Goal: Download file/media

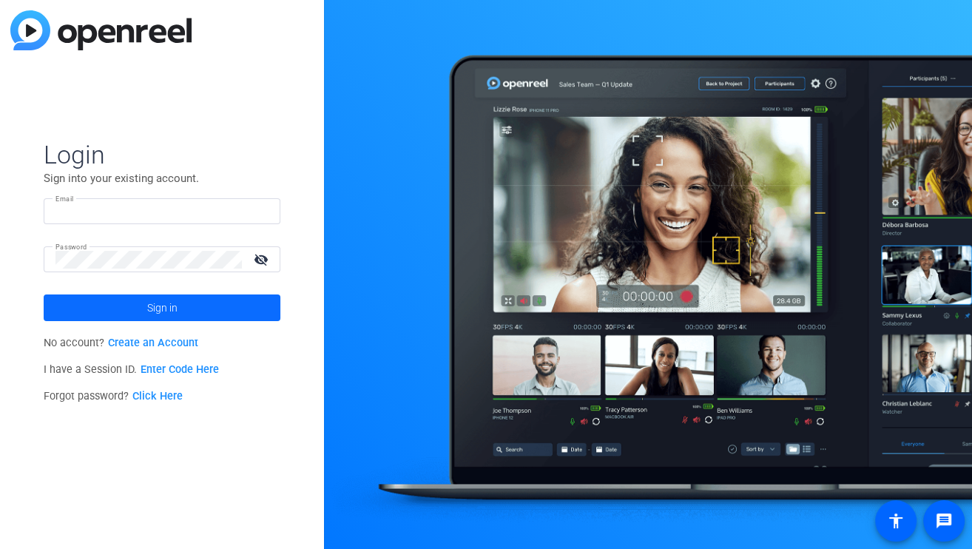
type input "[EMAIL_ADDRESS][PERSON_NAME][DOMAIN_NAME]"
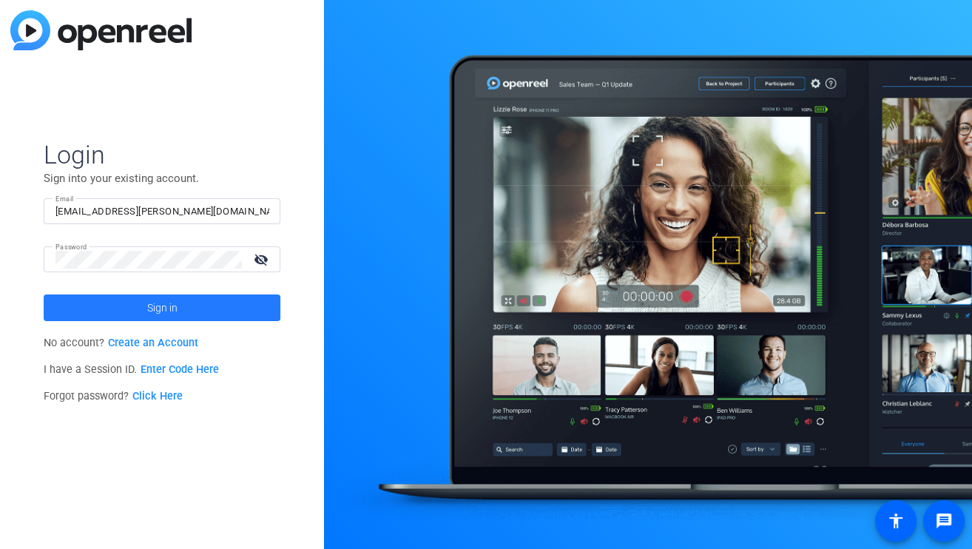
click at [145, 311] on span at bounding box center [162, 308] width 237 height 36
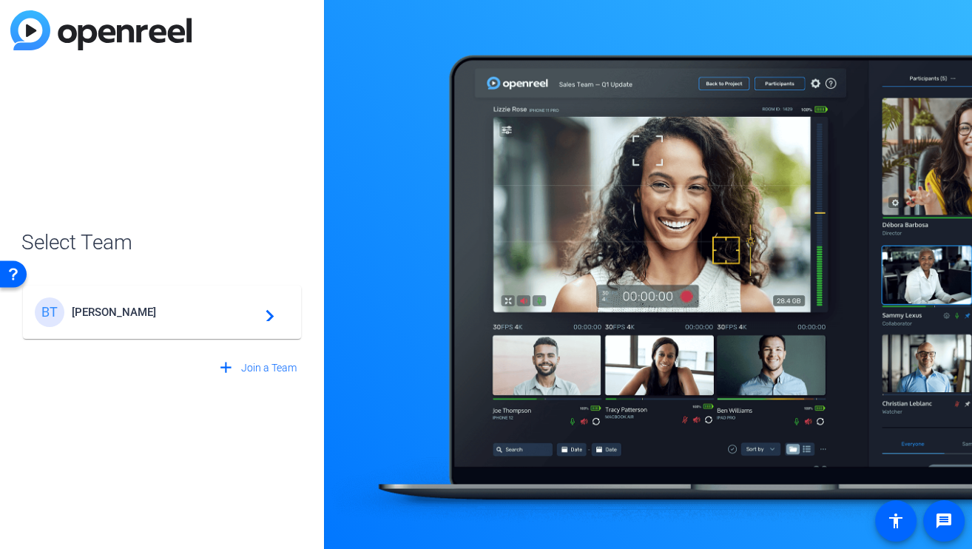
click at [145, 311] on span "[PERSON_NAME]" at bounding box center [164, 312] width 185 height 13
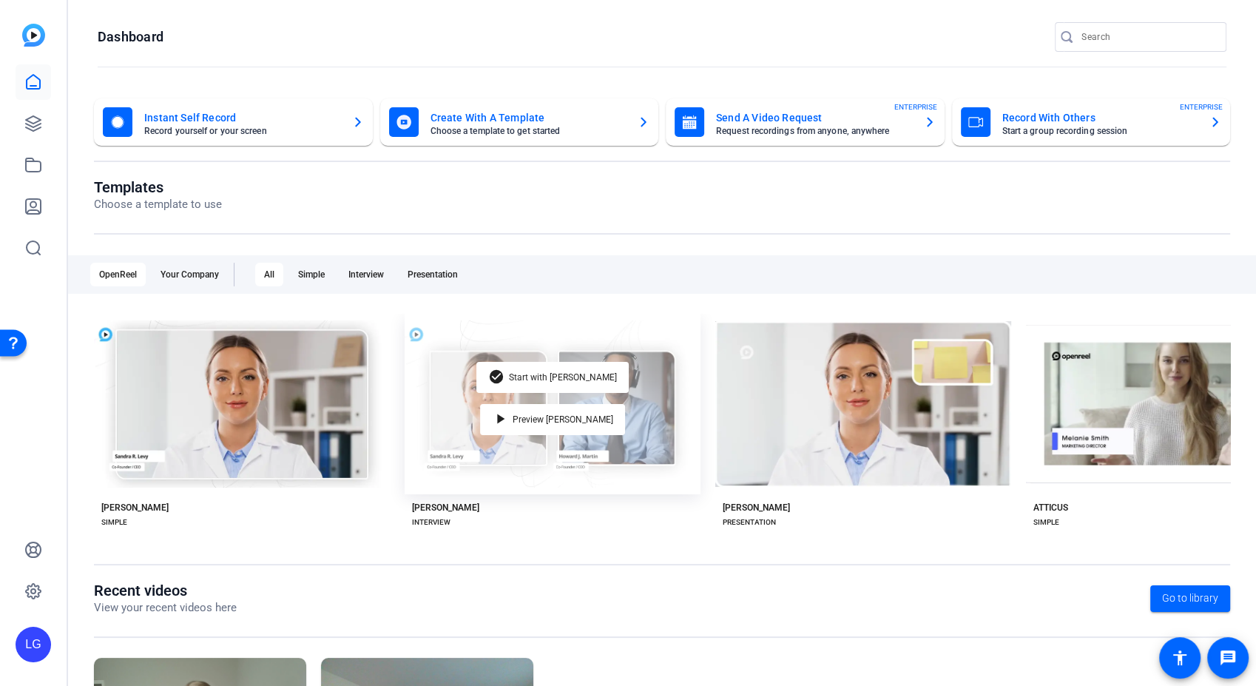
scroll to position [169, 0]
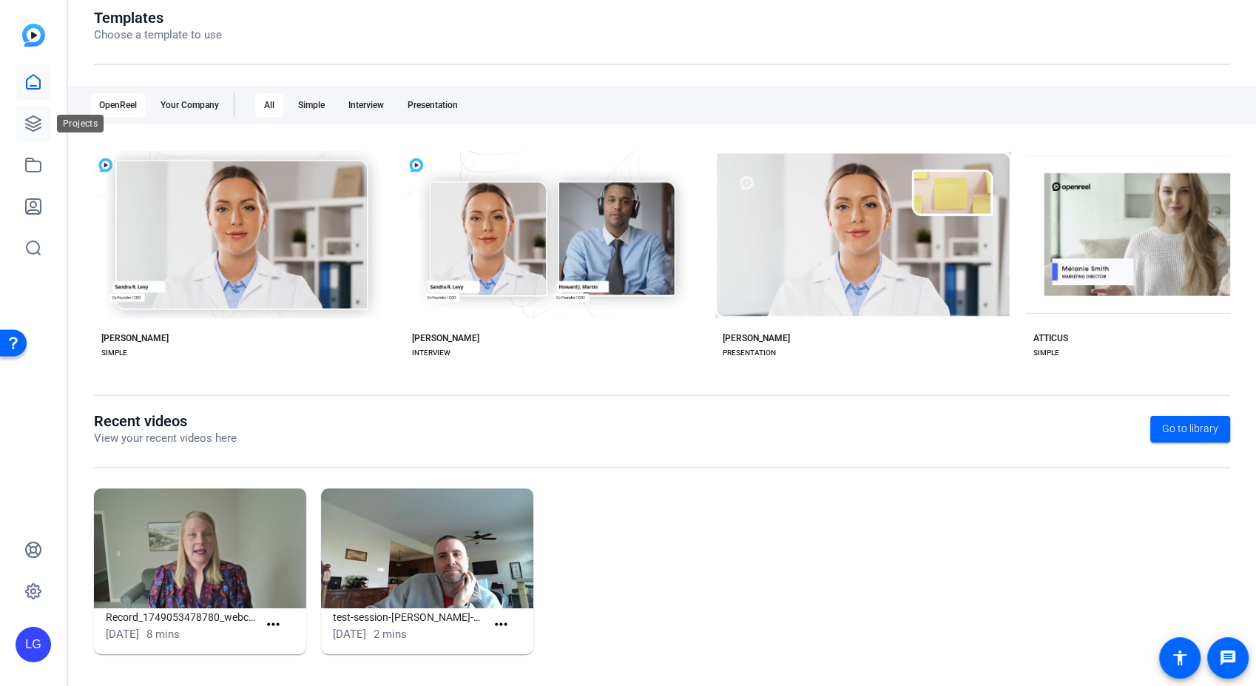
click at [28, 125] on icon at bounding box center [33, 124] width 18 height 18
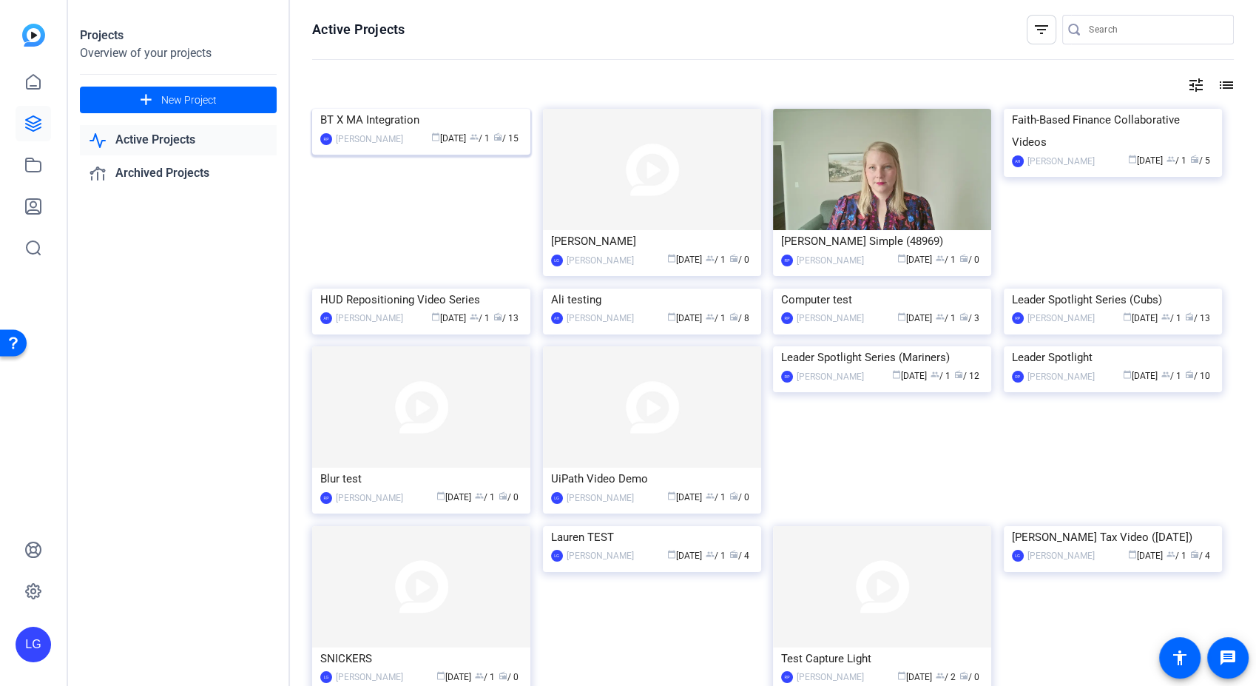
click at [414, 109] on img at bounding box center [421, 109] width 218 height 0
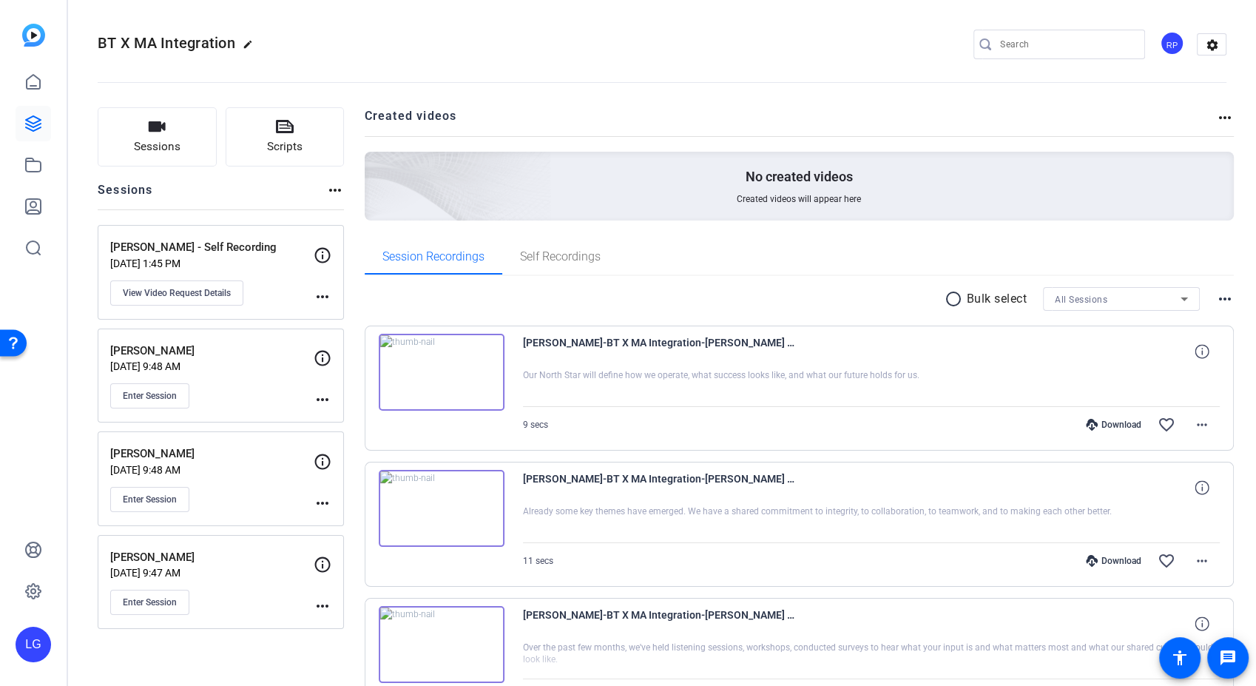
click at [221, 251] on p "[PERSON_NAME] - Self Recording" at bounding box center [211, 247] width 203 height 17
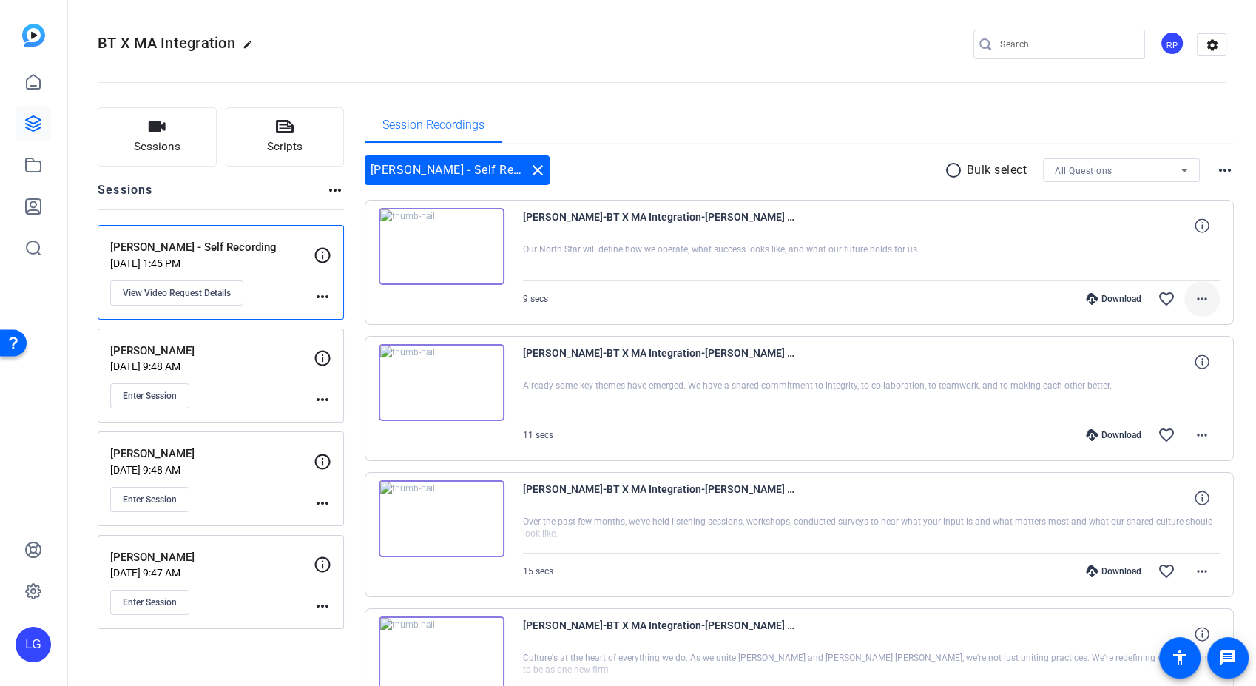
click at [972, 296] on mat-icon "more_horiz" at bounding box center [1203, 299] width 18 height 18
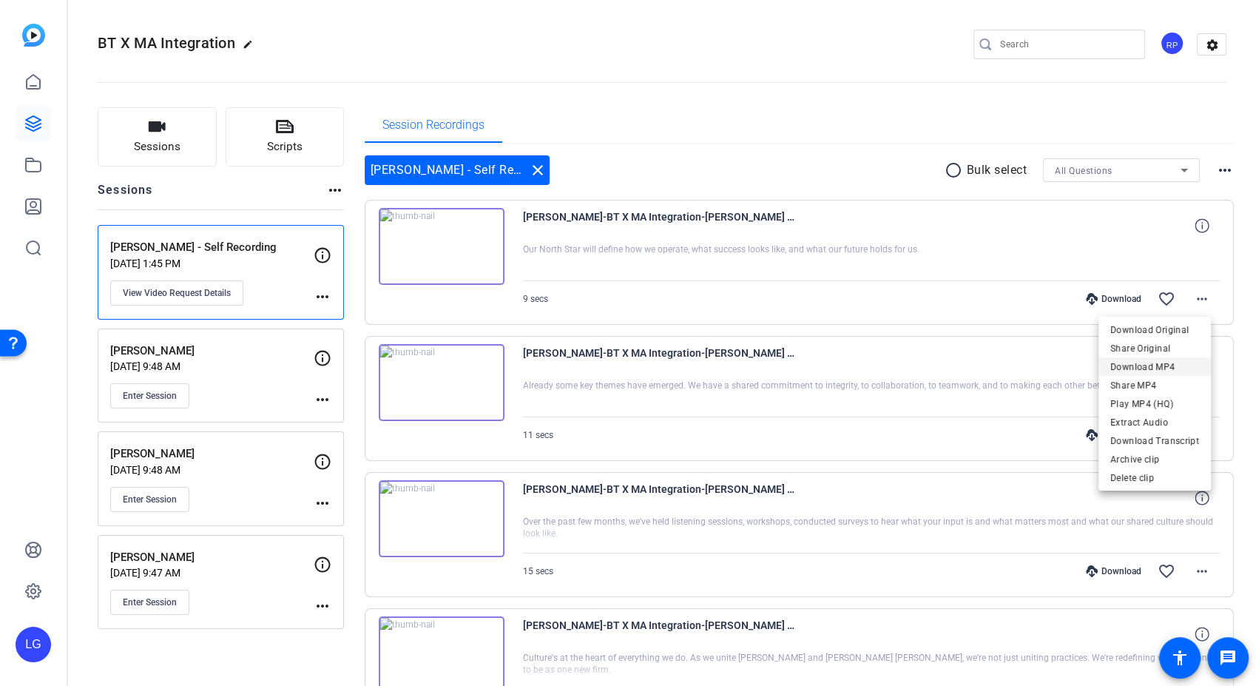
click at [972, 364] on span "Download MP4" at bounding box center [1155, 366] width 89 height 18
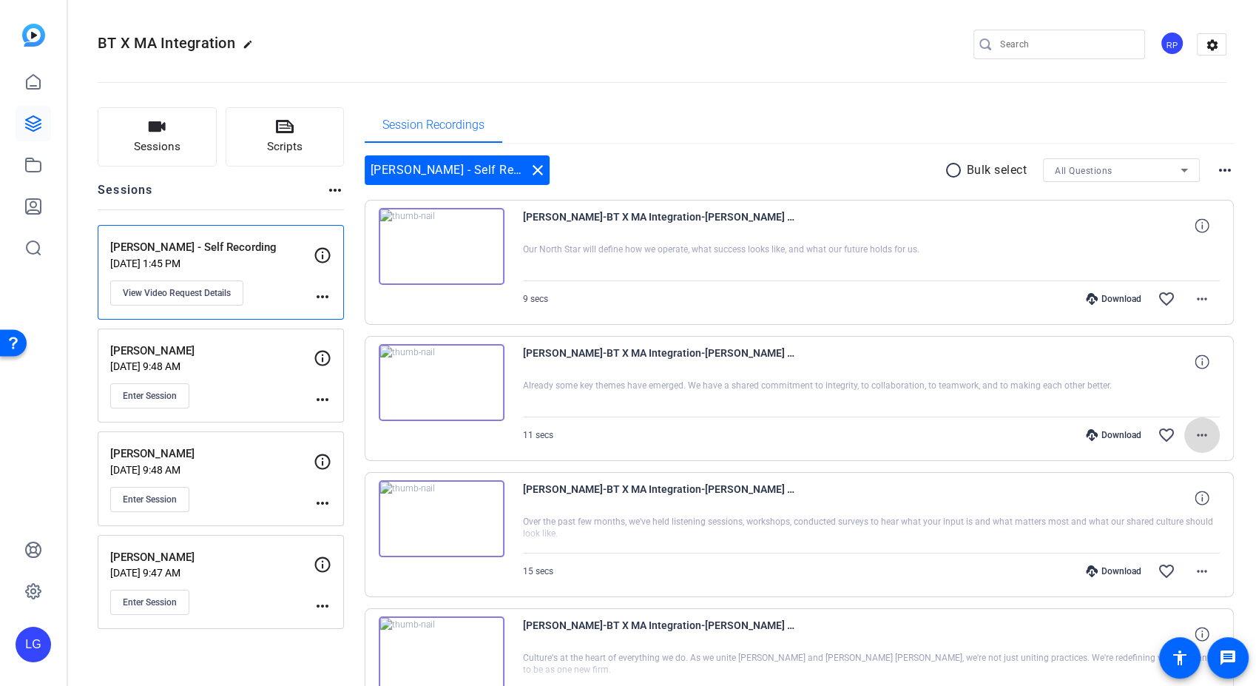
click at [972, 435] on mat-icon "more_horiz" at bounding box center [1203, 435] width 18 height 18
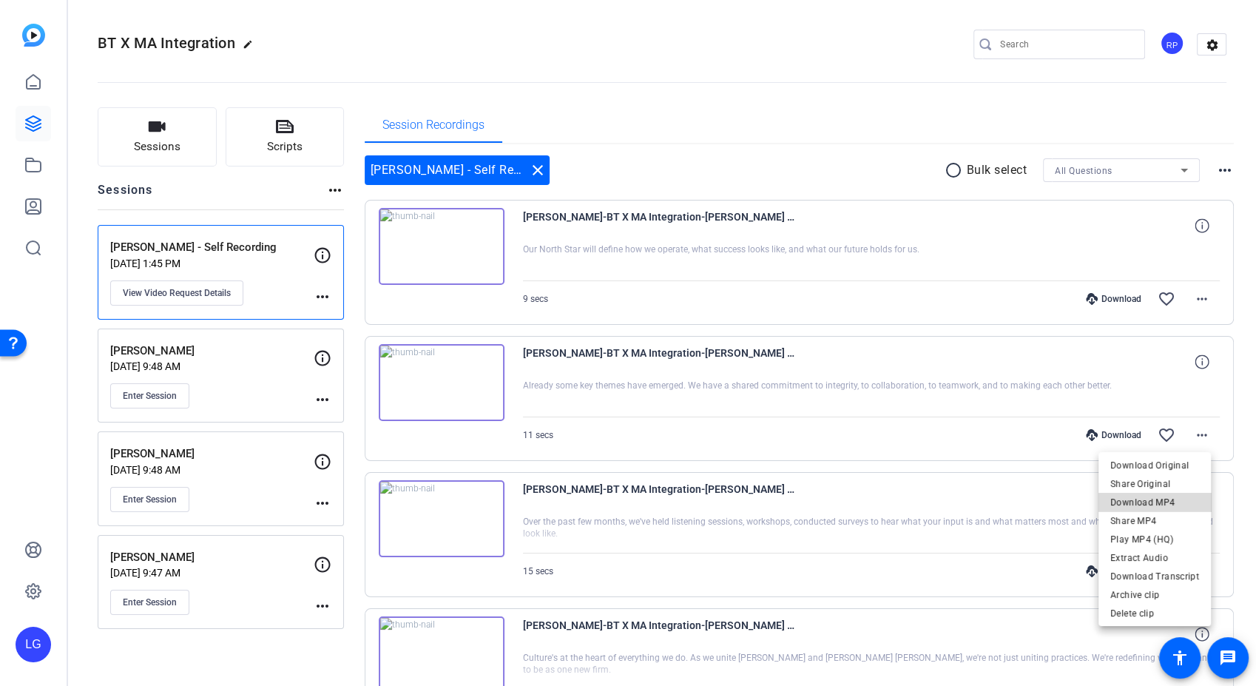
click at [972, 502] on span "Download MP4" at bounding box center [1155, 503] width 89 height 18
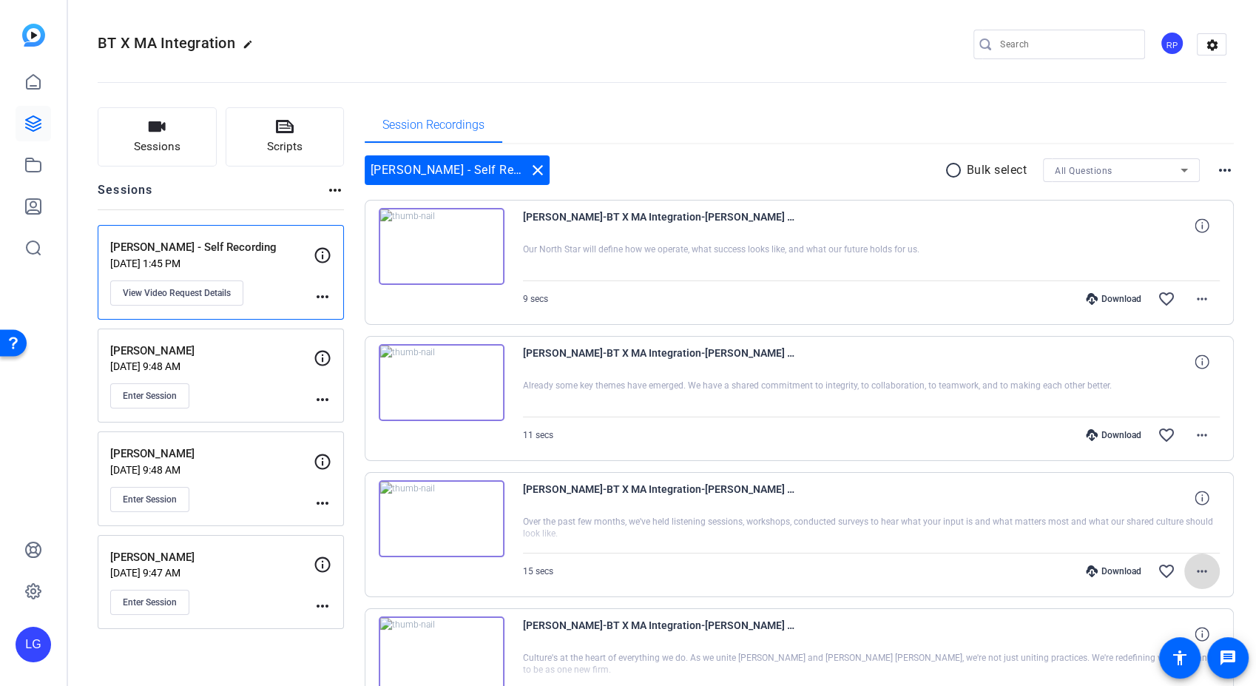
click at [972, 548] on mat-icon "more_horiz" at bounding box center [1203, 571] width 18 height 18
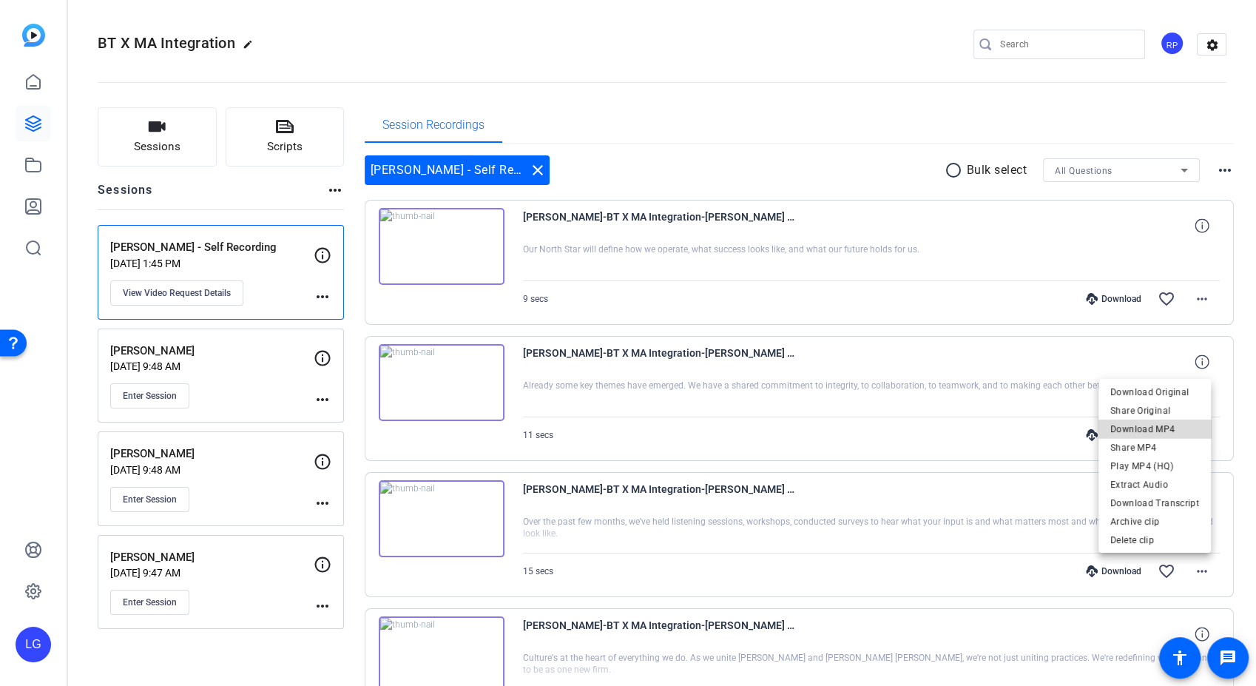
click at [972, 425] on span "Download MP4" at bounding box center [1155, 429] width 89 height 18
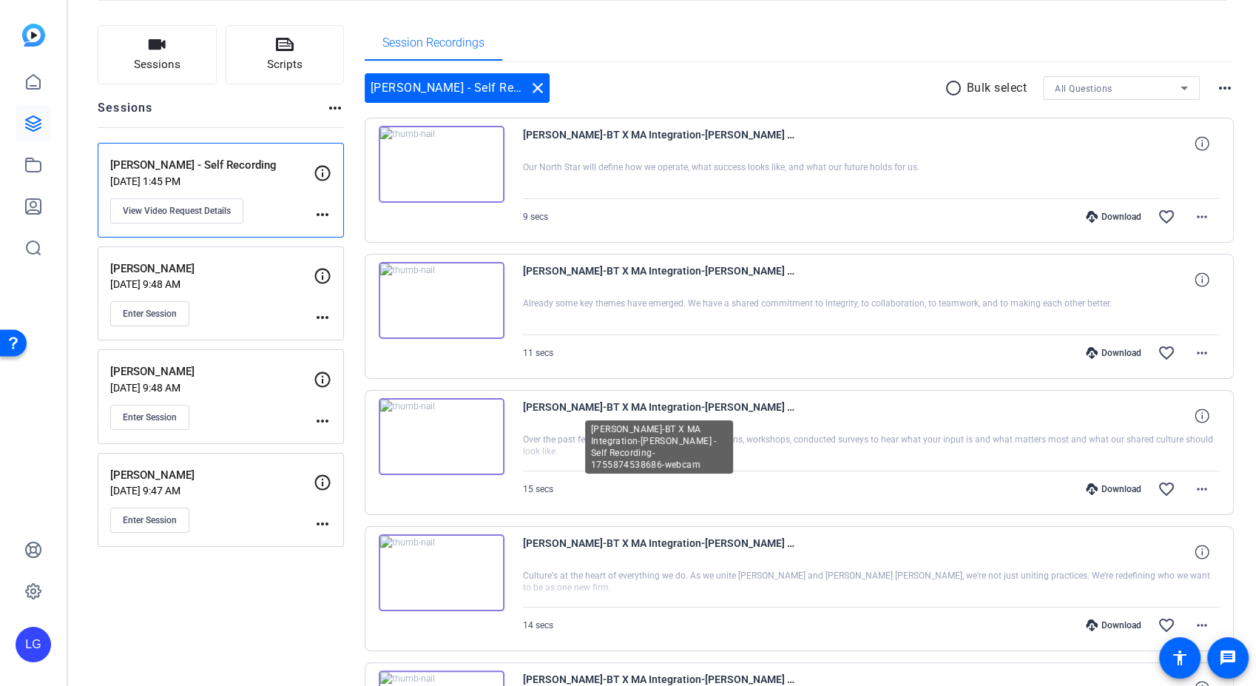
scroll to position [246, 0]
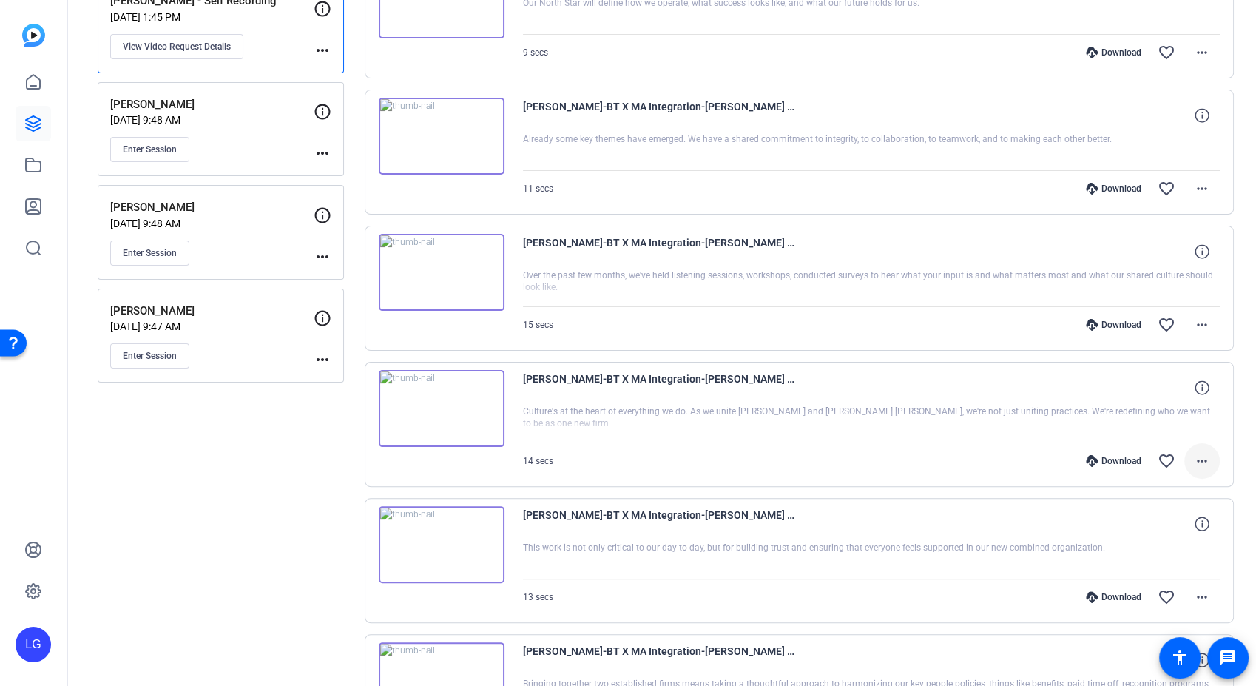
click at [972, 459] on mat-icon "more_horiz" at bounding box center [1203, 461] width 18 height 18
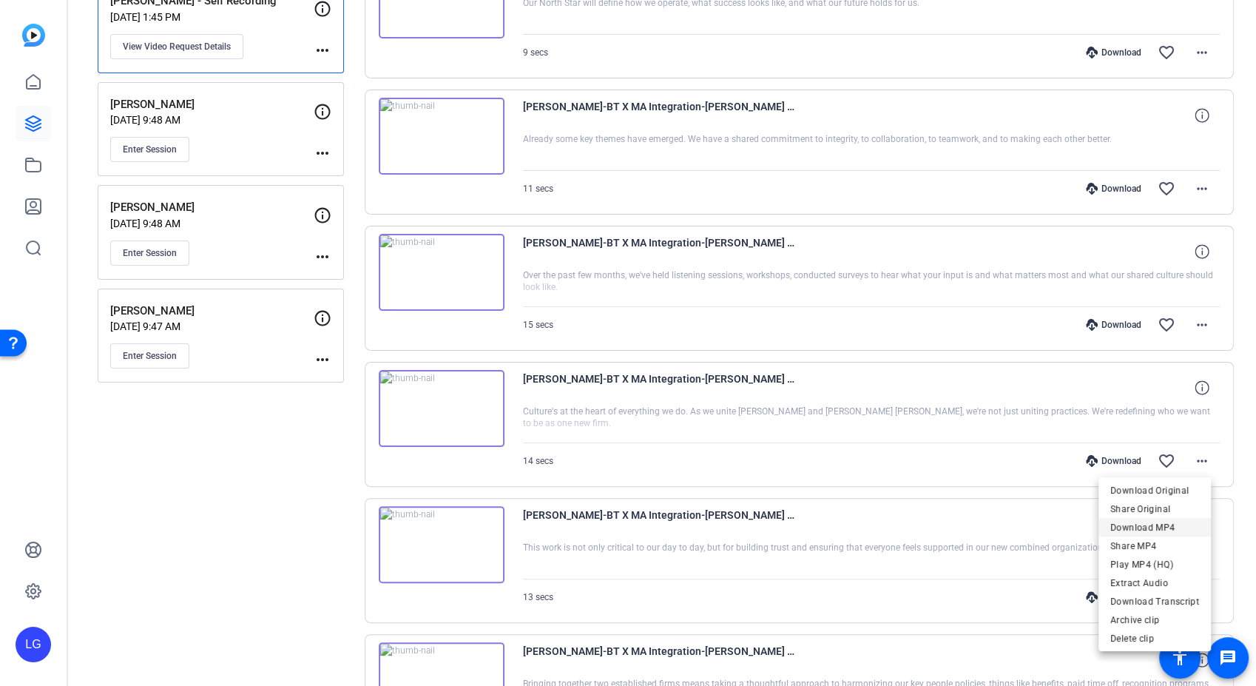
click at [972, 526] on span "Download MP4" at bounding box center [1155, 528] width 89 height 18
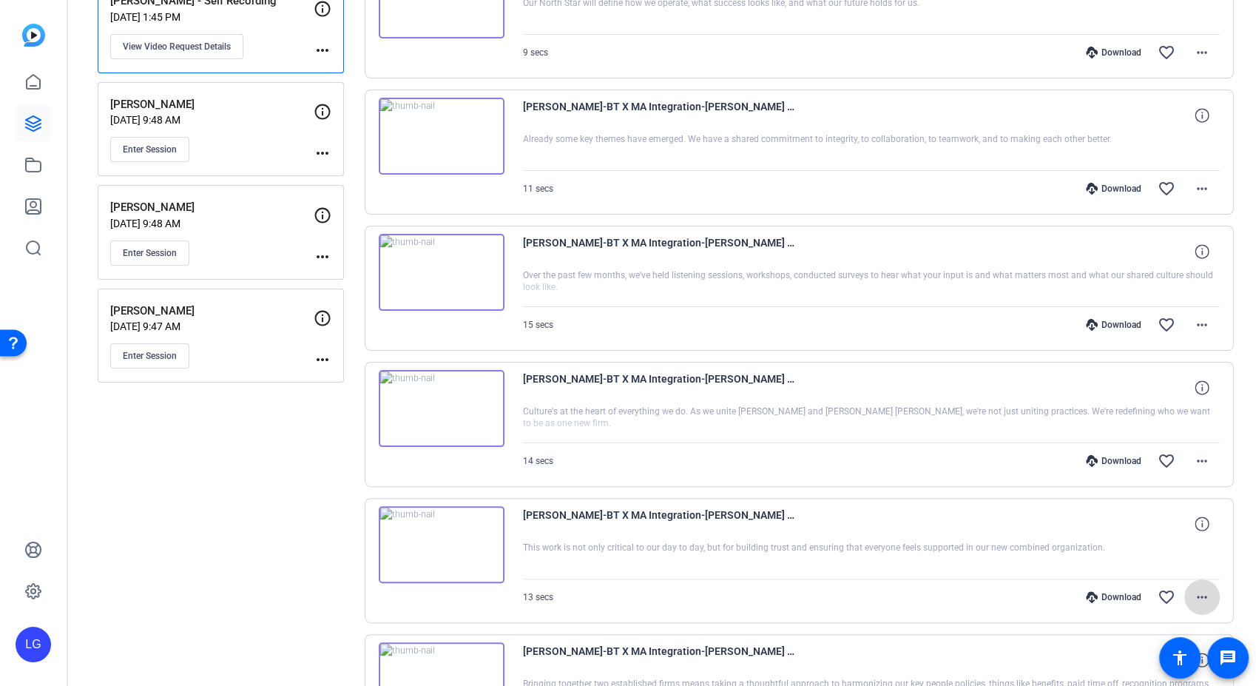
click at [972, 548] on mat-icon "more_horiz" at bounding box center [1203, 597] width 18 height 18
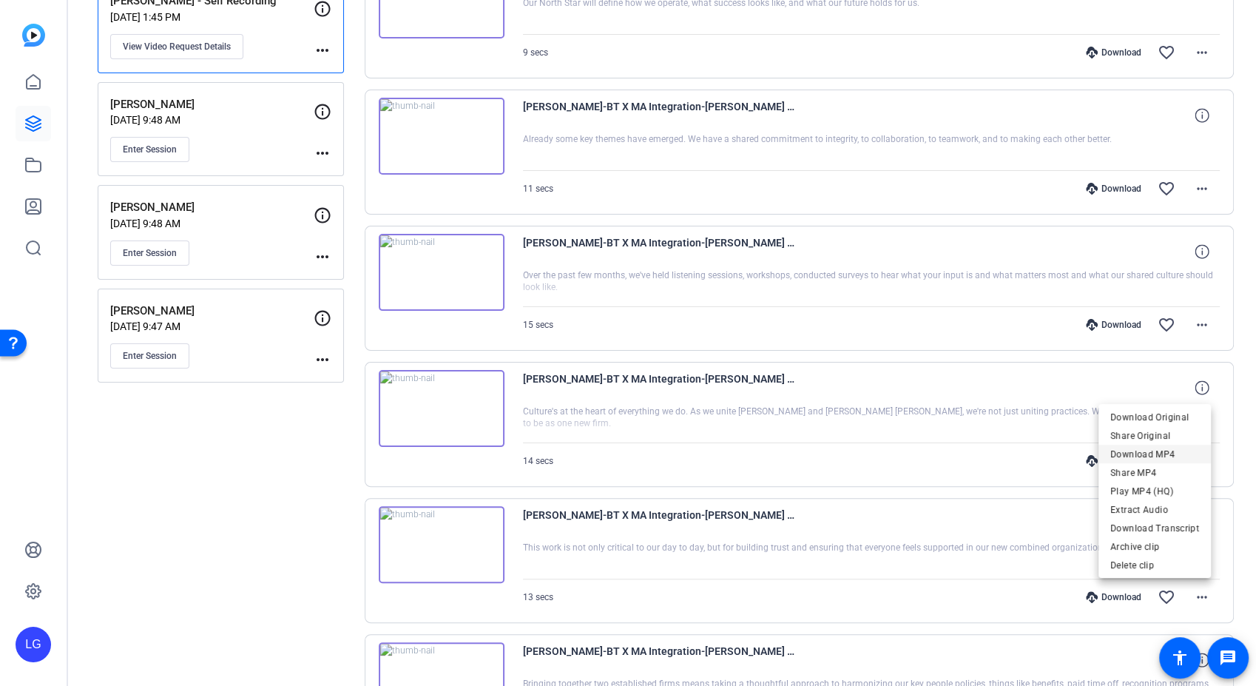
click at [972, 455] on span "Download MP4" at bounding box center [1155, 454] width 89 height 18
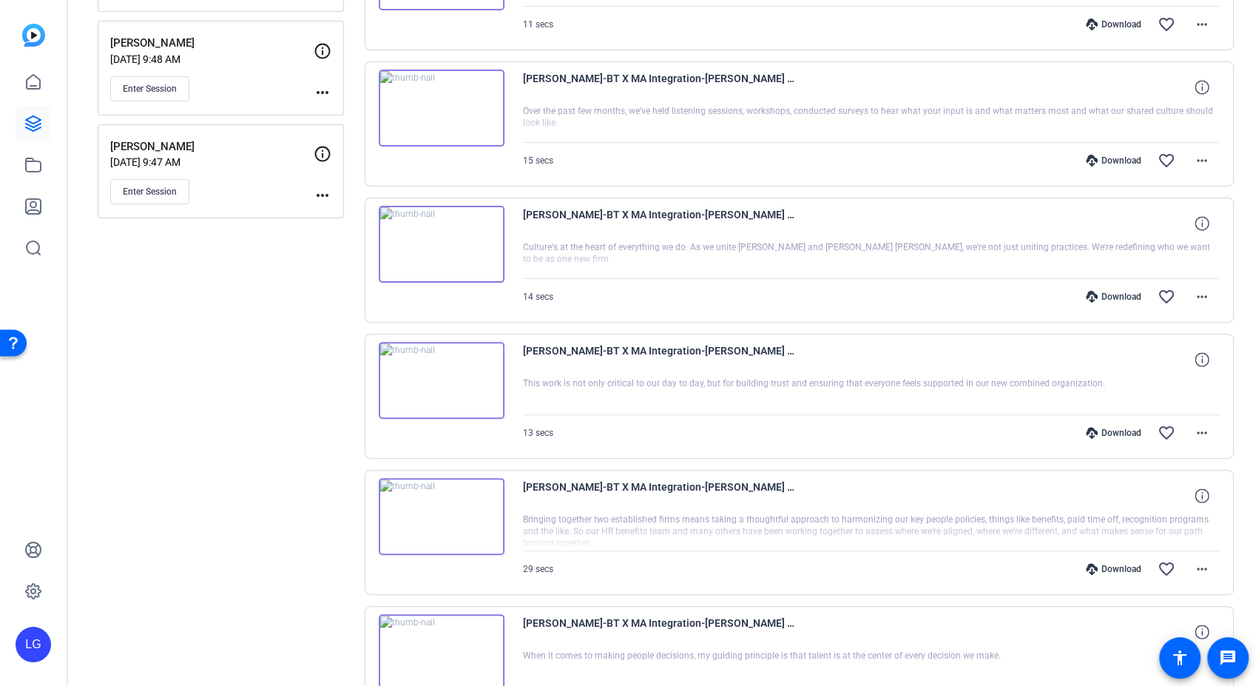
scroll to position [519, 0]
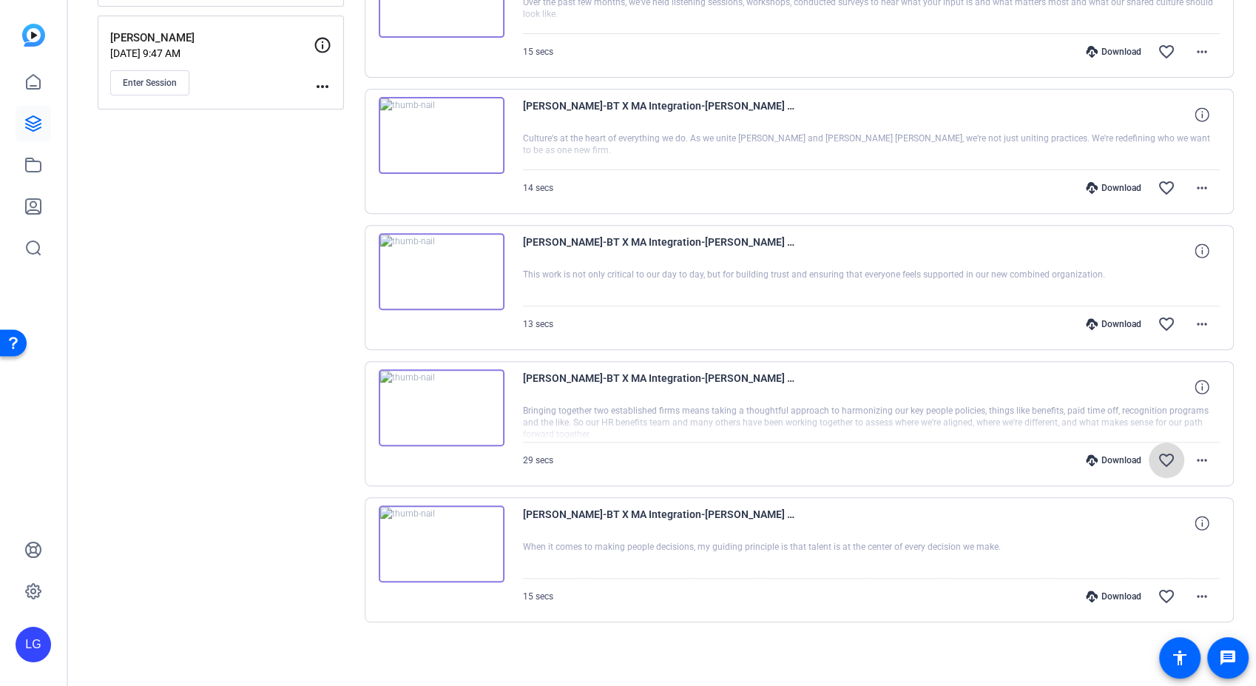
click at [972, 458] on span at bounding box center [1167, 460] width 36 height 36
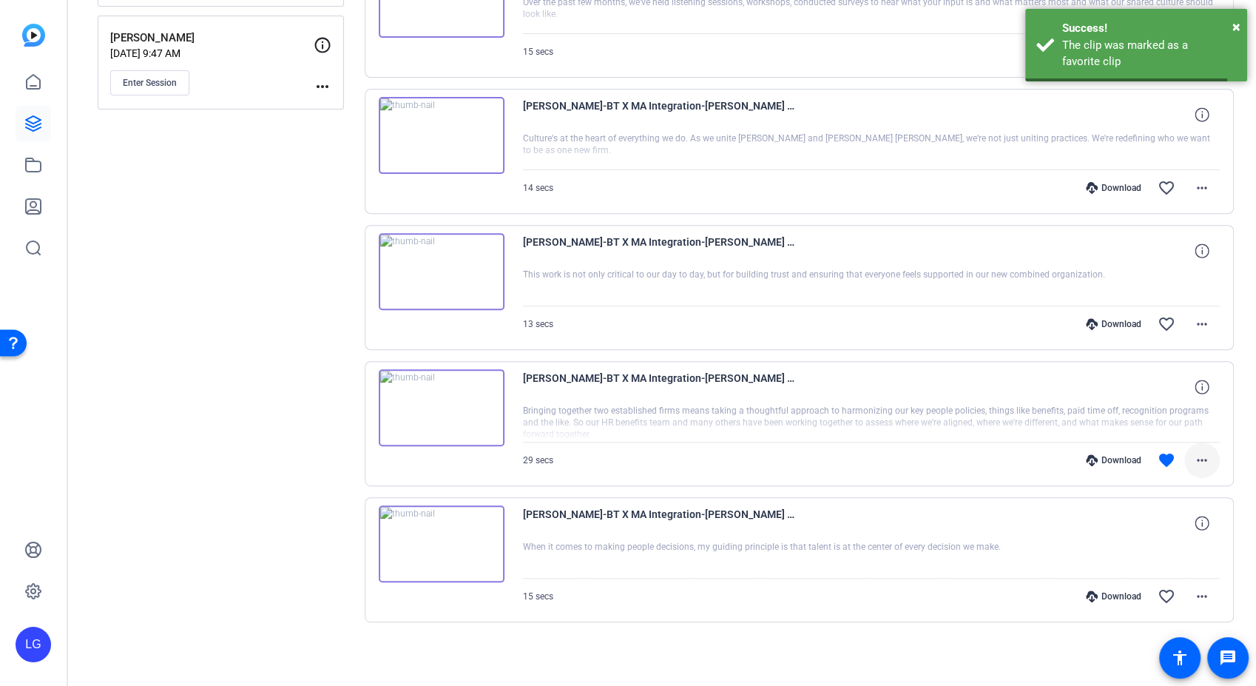
click at [972, 455] on mat-icon "more_horiz" at bounding box center [1203, 460] width 18 height 18
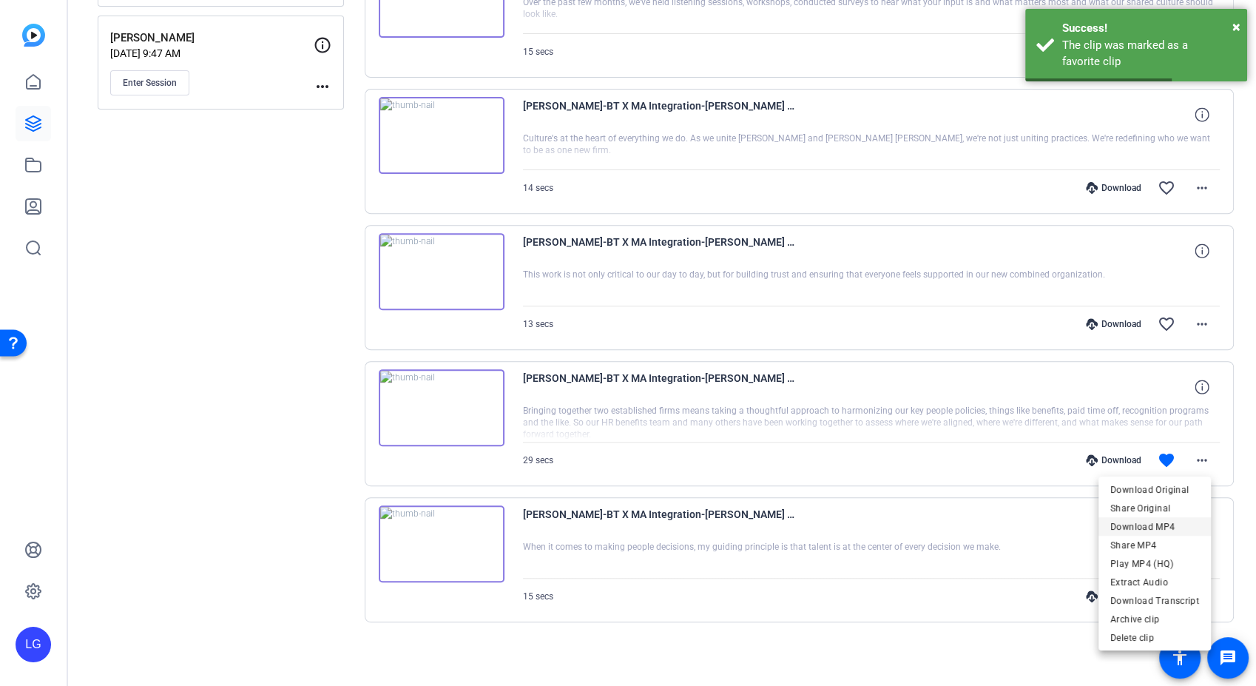
click at [972, 525] on span "Download MP4" at bounding box center [1155, 526] width 89 height 18
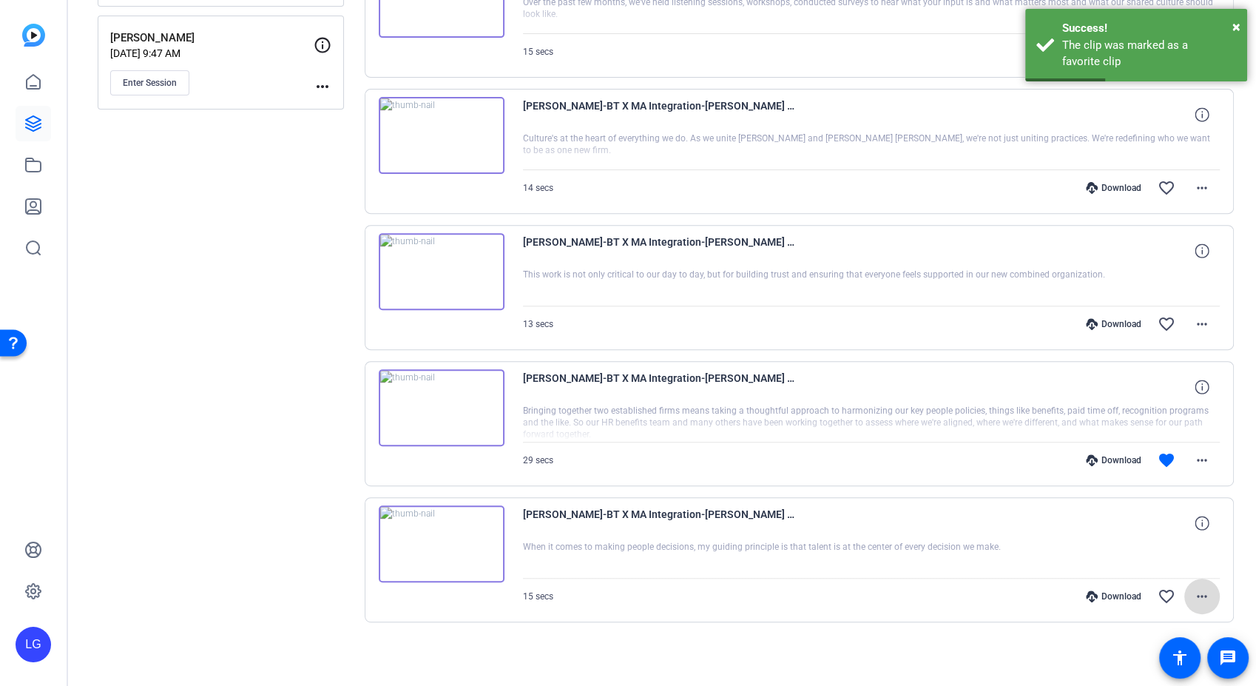
click at [972, 548] on mat-icon "more_horiz" at bounding box center [1203, 597] width 18 height 18
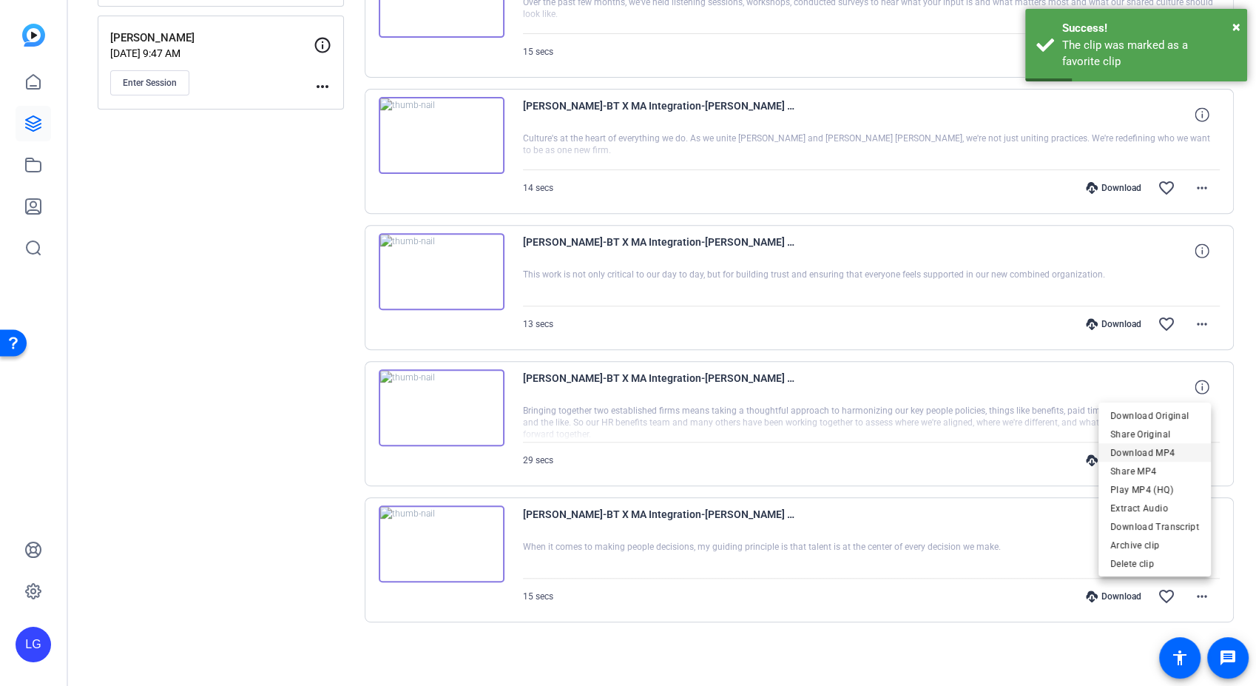
click at [972, 457] on span "Download MP4" at bounding box center [1155, 453] width 89 height 18
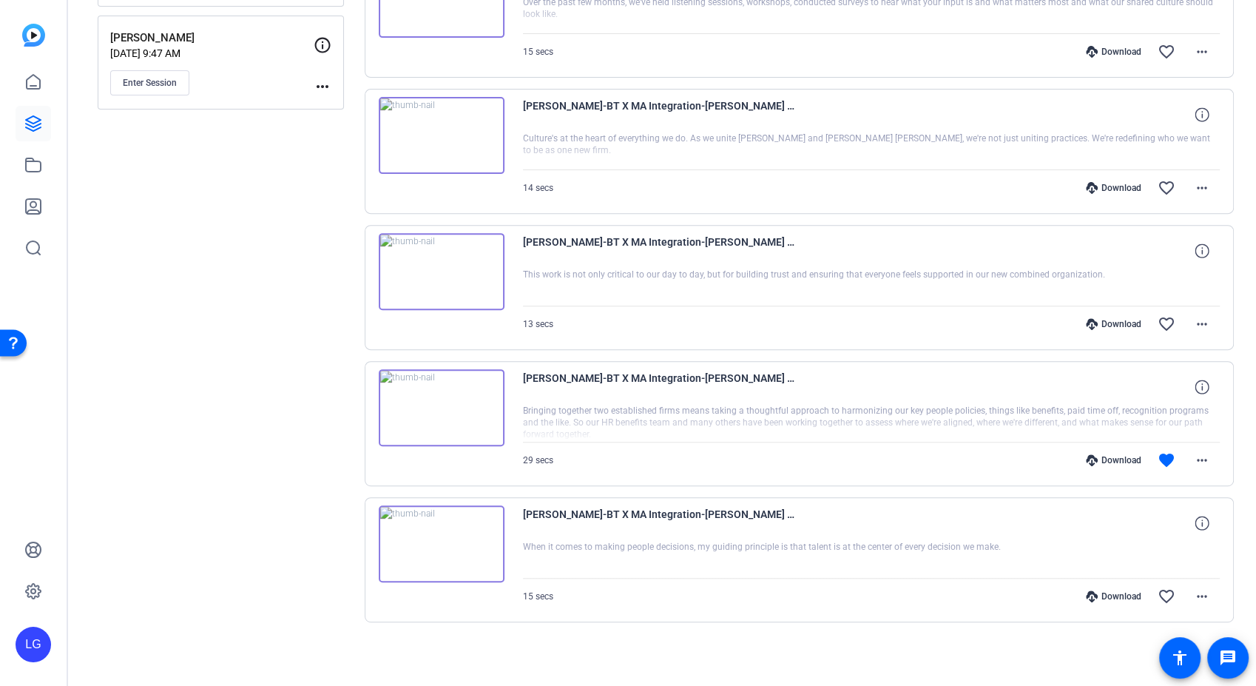
click at [269, 460] on div "Sessions Scripts Sessions more_horiz [PERSON_NAME] - Self Recording [DATE] 1:45…" at bounding box center [221, 129] width 246 height 1082
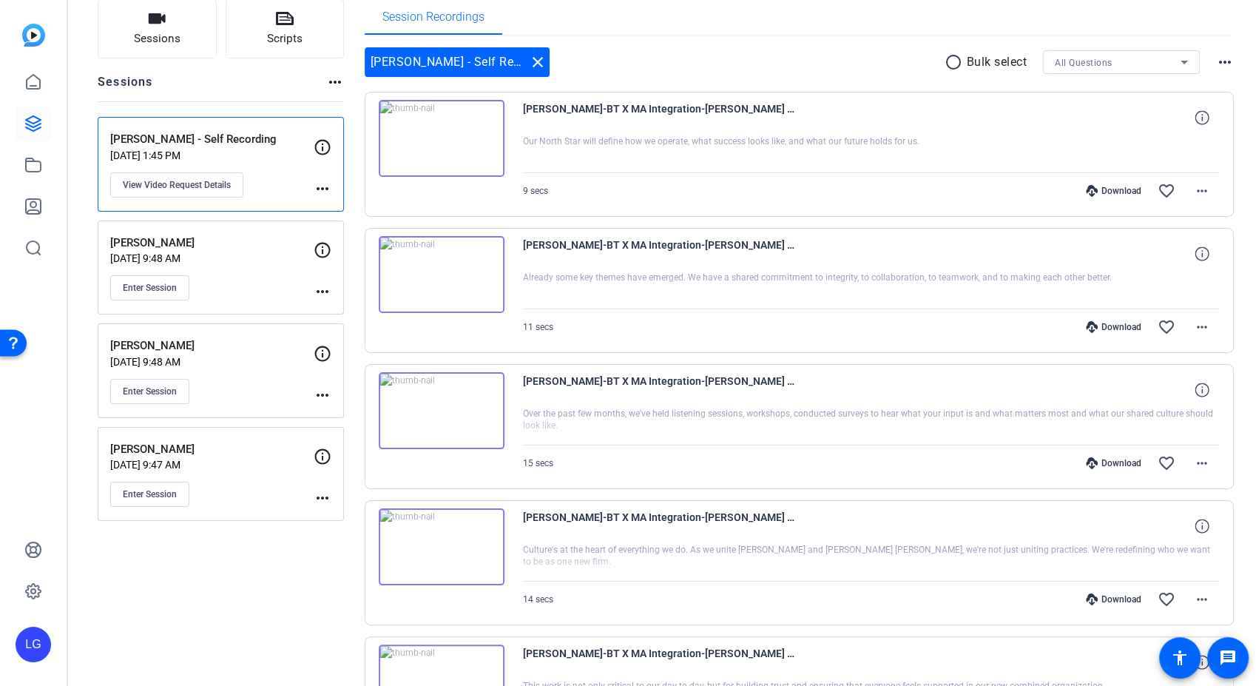
scroll to position [0, 0]
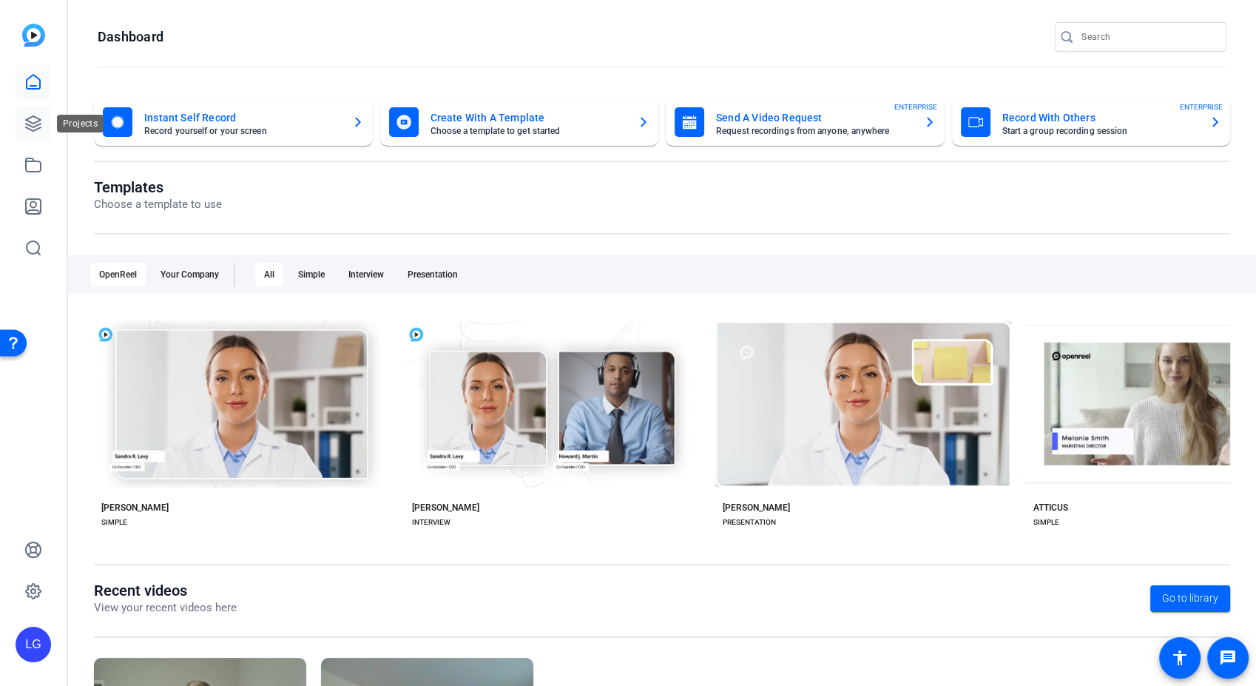
click at [36, 128] on icon at bounding box center [33, 123] width 15 height 15
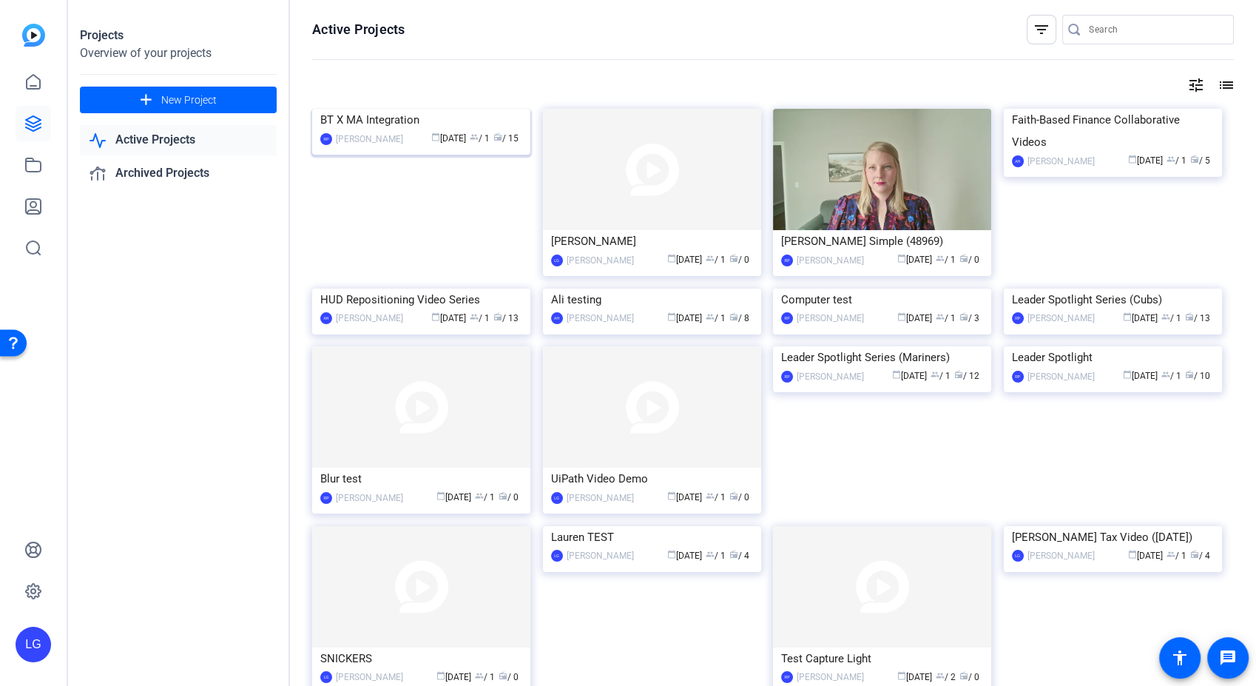
click at [450, 109] on img at bounding box center [421, 109] width 218 height 0
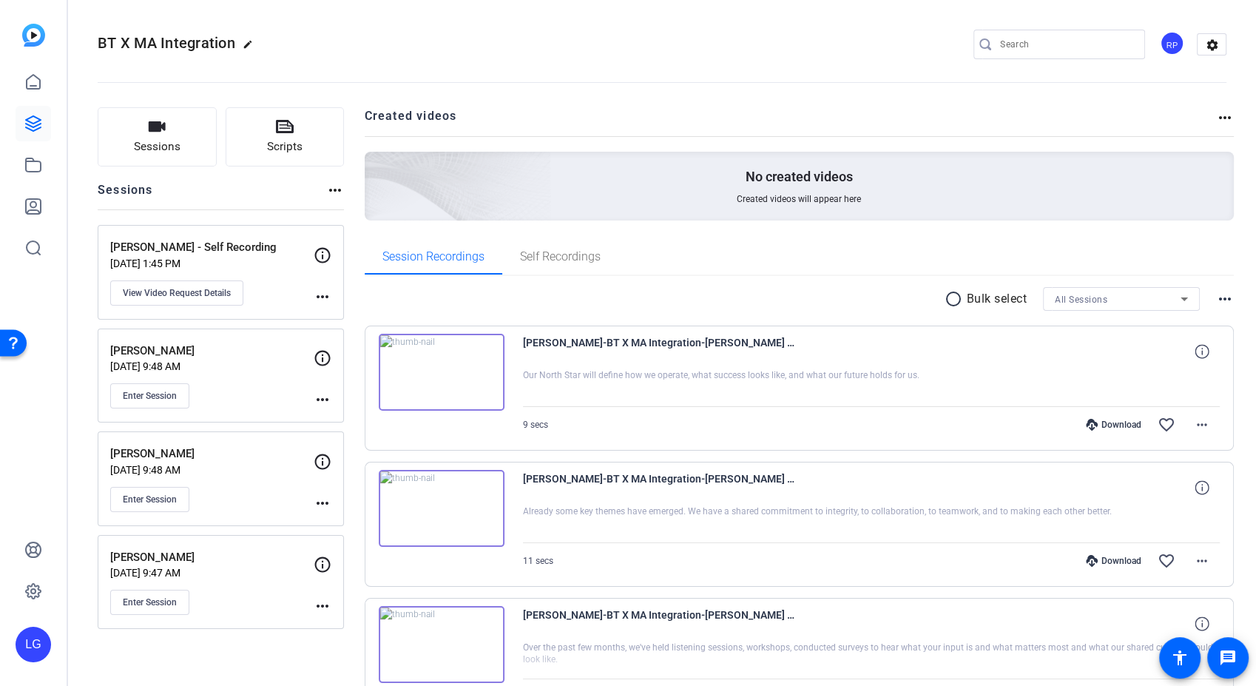
click at [252, 267] on p "[DATE] 1:45 PM" at bounding box center [211, 264] width 203 height 12
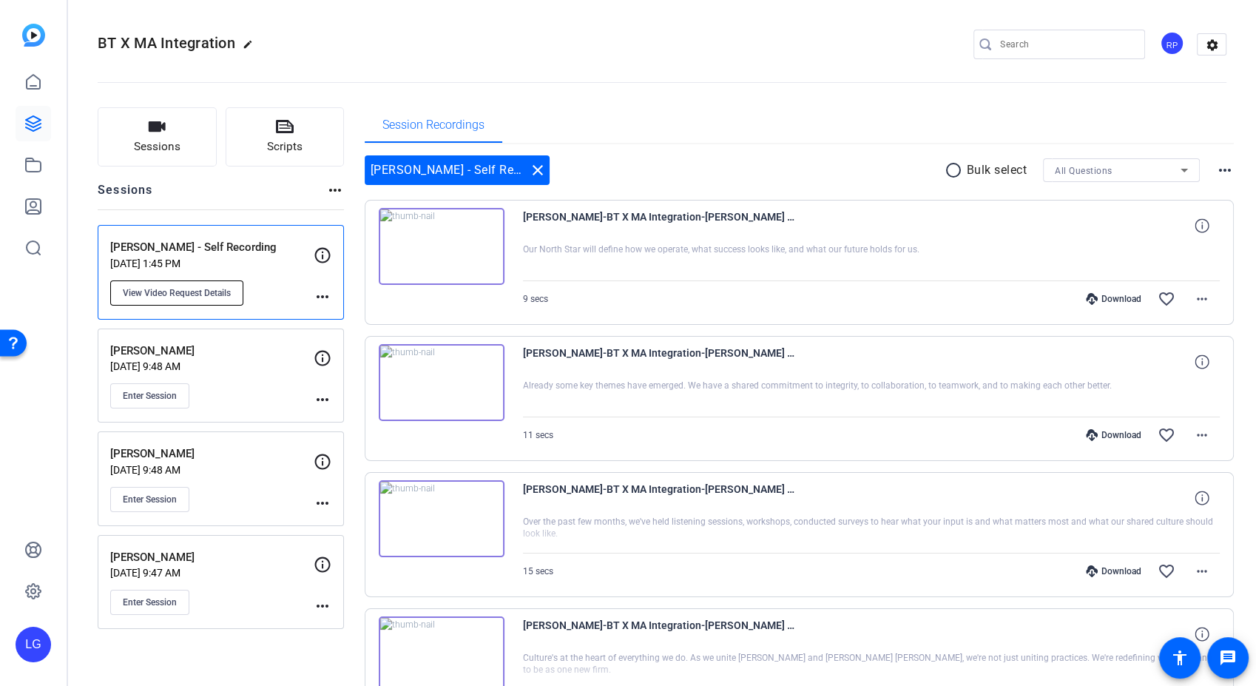
click at [188, 291] on span "View Video Request Details" at bounding box center [177, 293] width 108 height 12
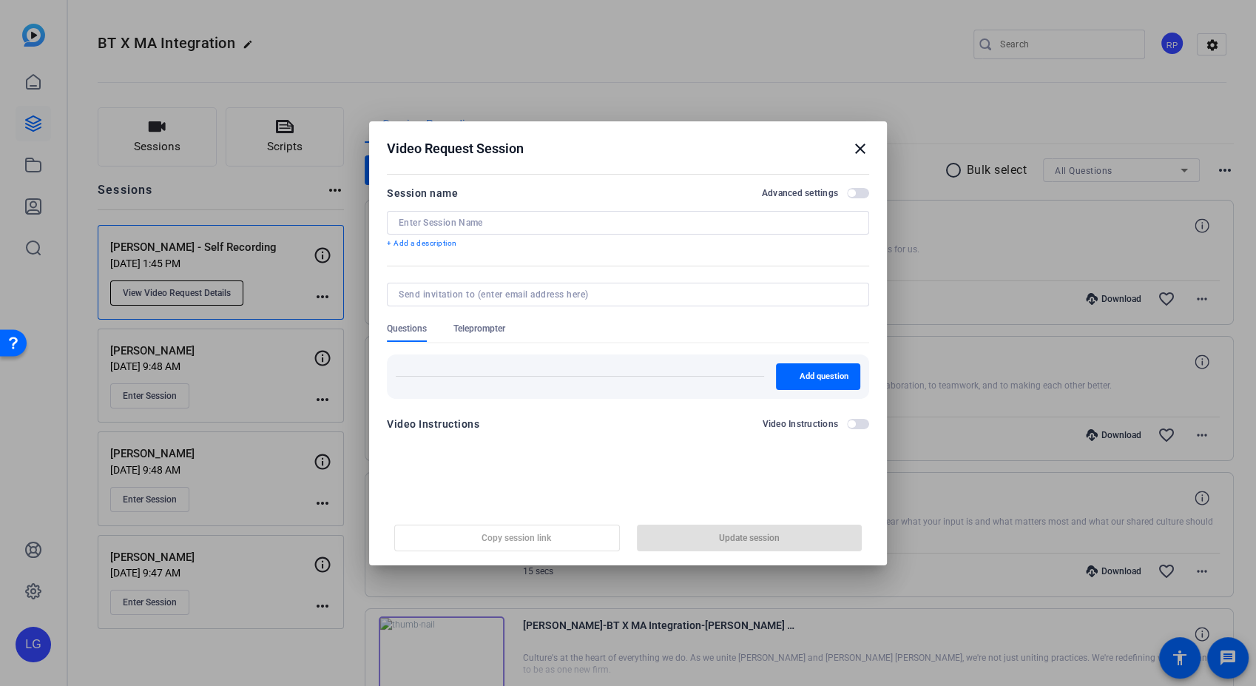
type input "[PERSON_NAME] - Self Recording"
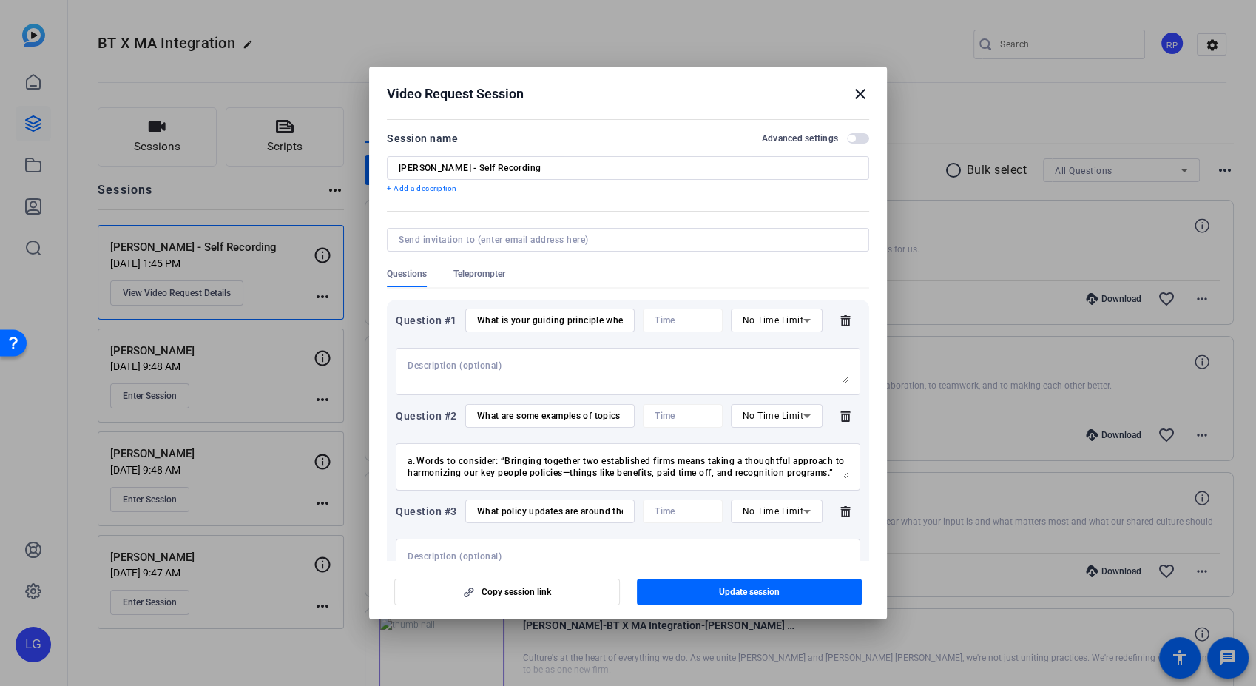
click at [864, 91] on mat-icon "close" at bounding box center [861, 94] width 18 height 18
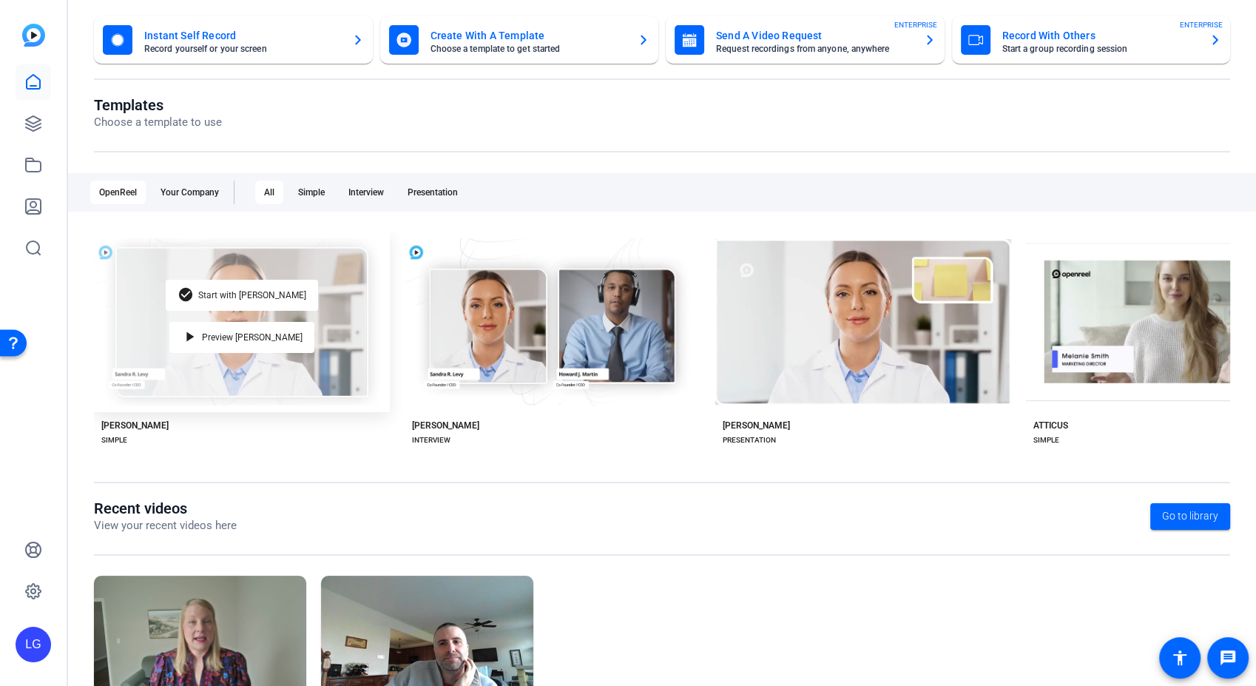
scroll to position [169, 0]
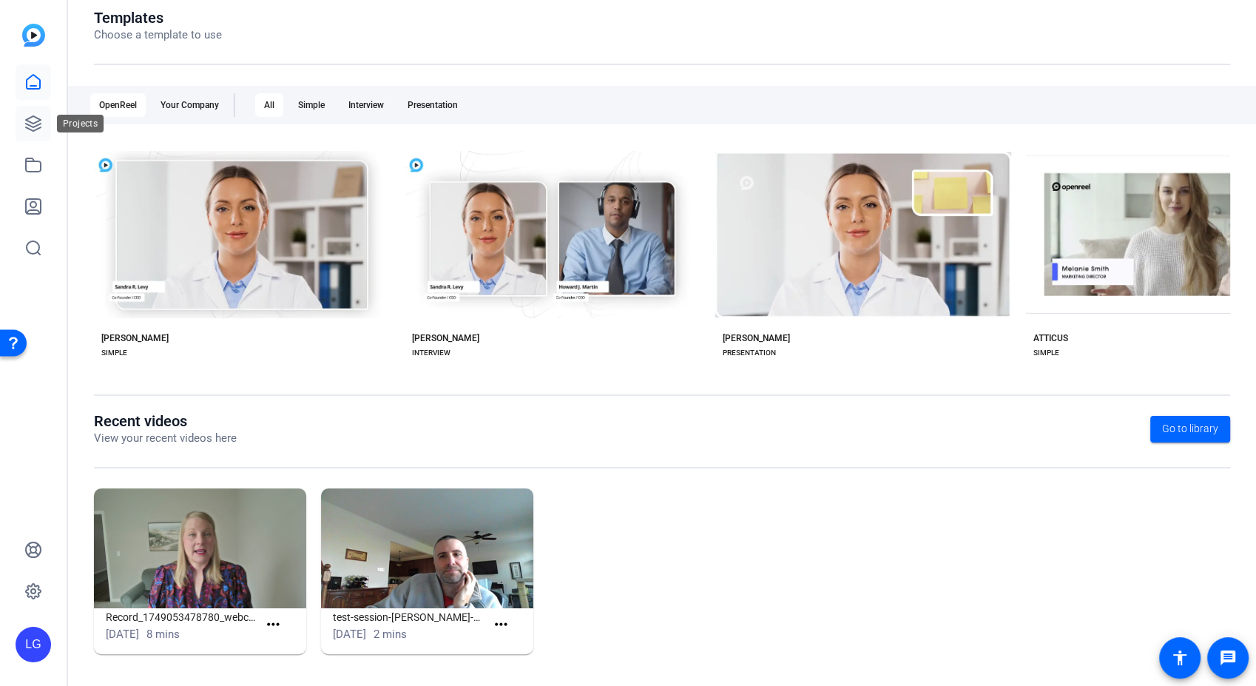
click at [42, 112] on link at bounding box center [34, 124] width 36 height 36
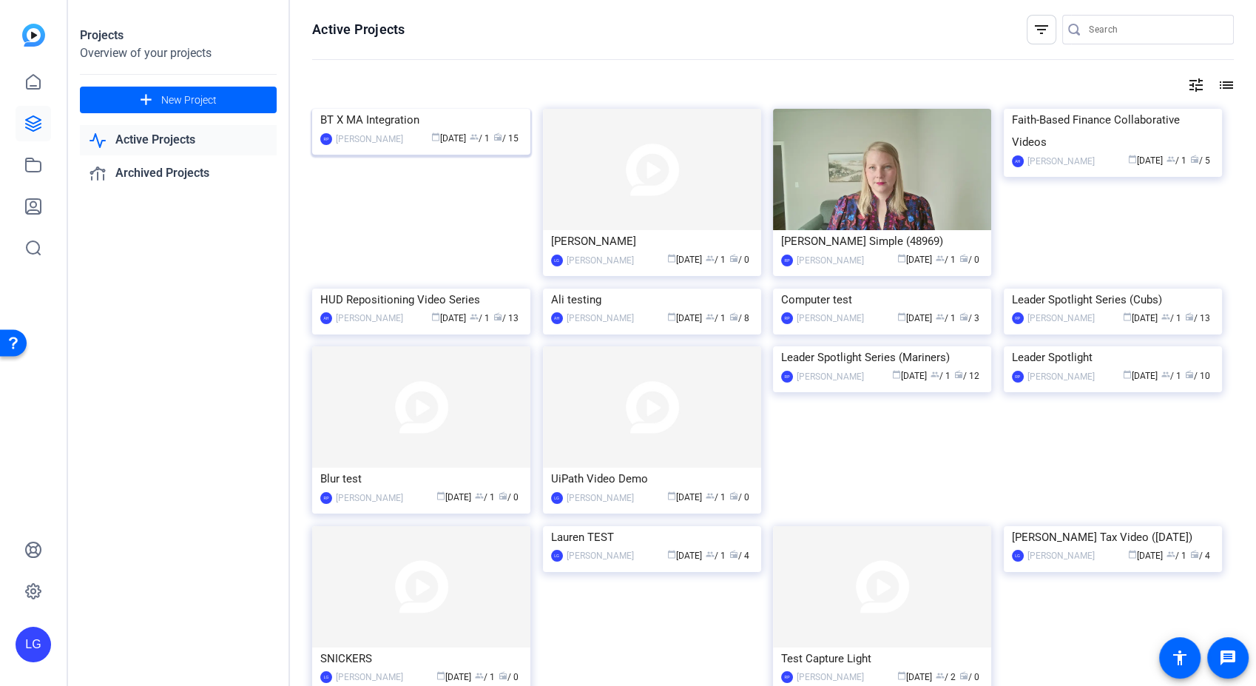
click at [438, 109] on img at bounding box center [421, 109] width 218 height 0
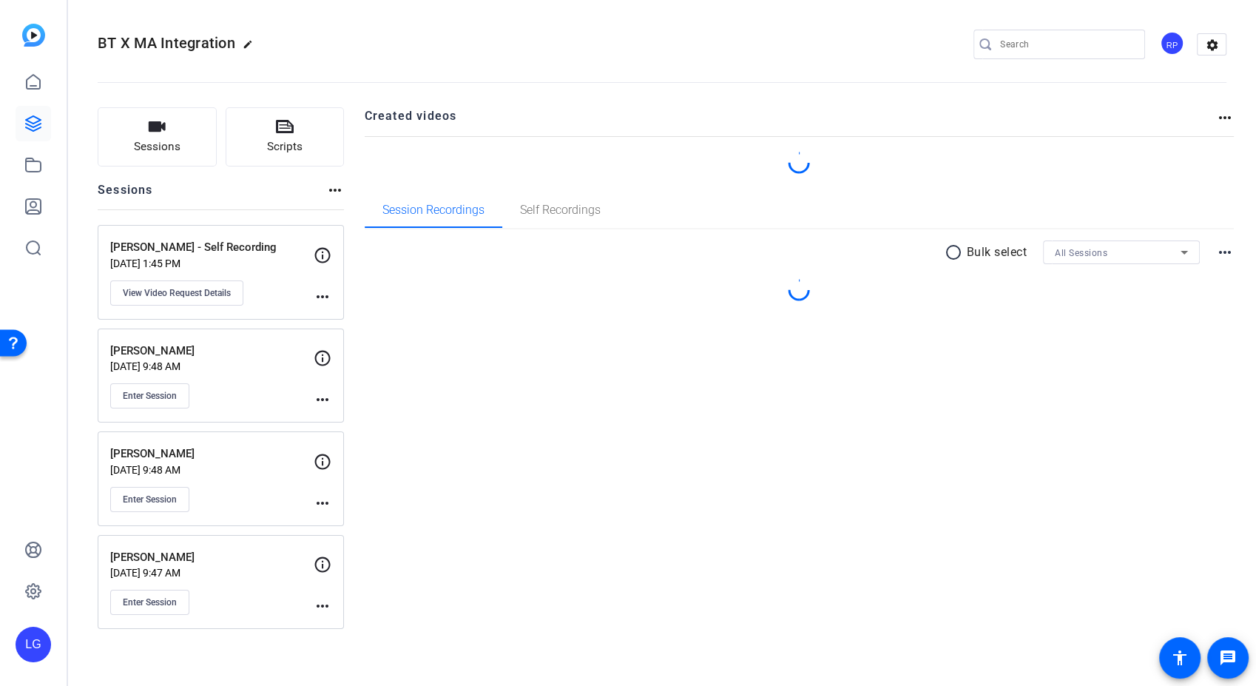
click at [243, 240] on p "[PERSON_NAME] - Self Recording" at bounding box center [211, 247] width 203 height 17
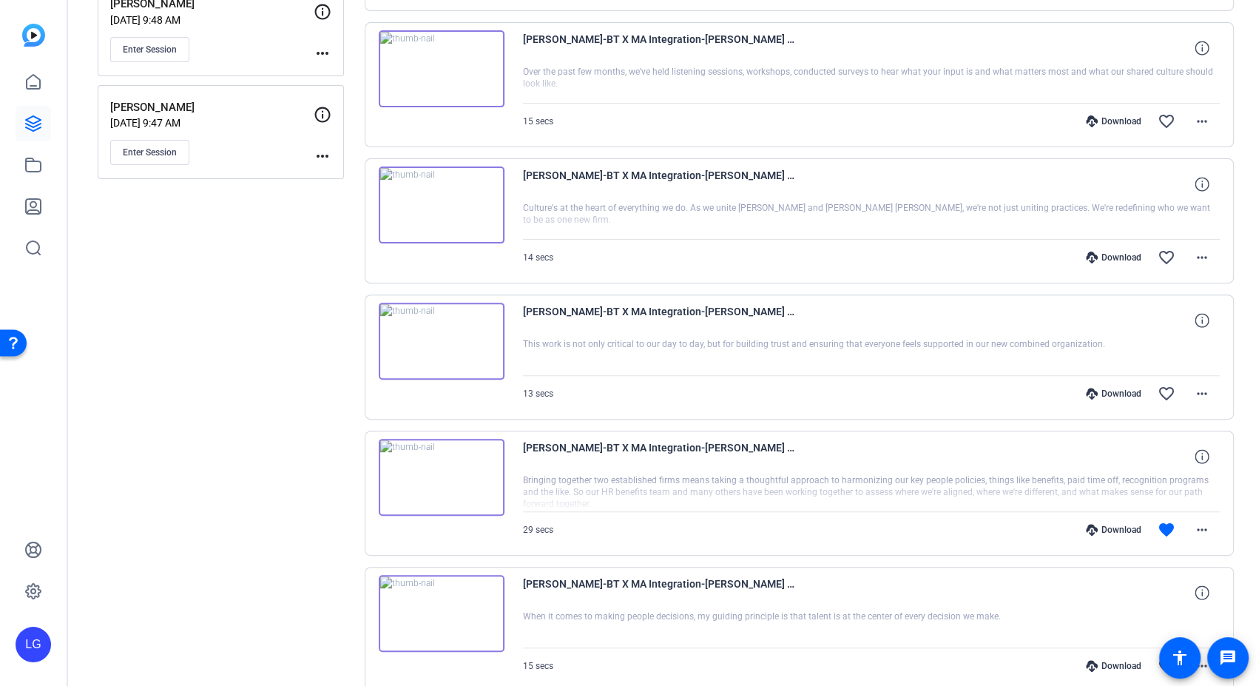
scroll to position [519, 0]
